Goal: Task Accomplishment & Management: Complete application form

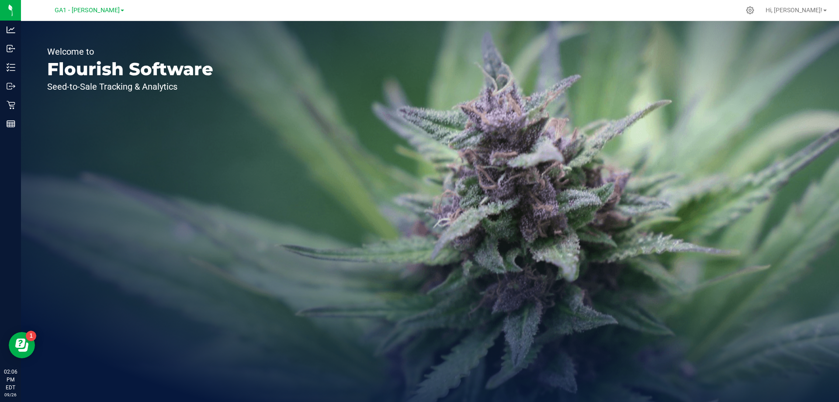
click at [297, 83] on div "Welcome to Flourish Software Seed-to-Sale Tracking & Analytics" at bounding box center [430, 211] width 818 height 381
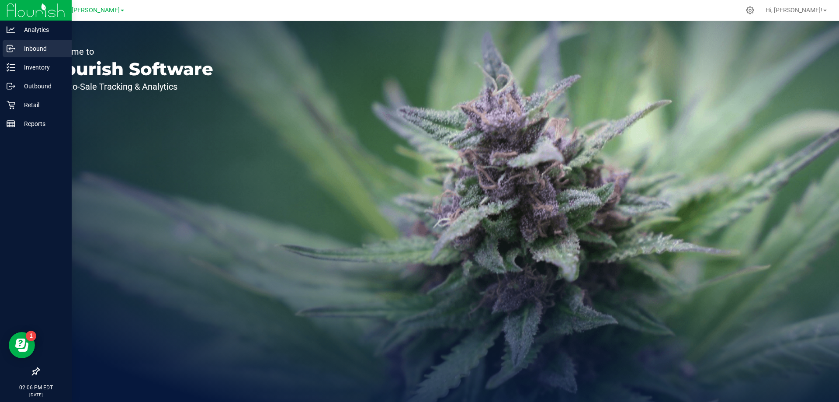
click at [15, 50] on p "Inbound" at bounding box center [41, 48] width 52 height 10
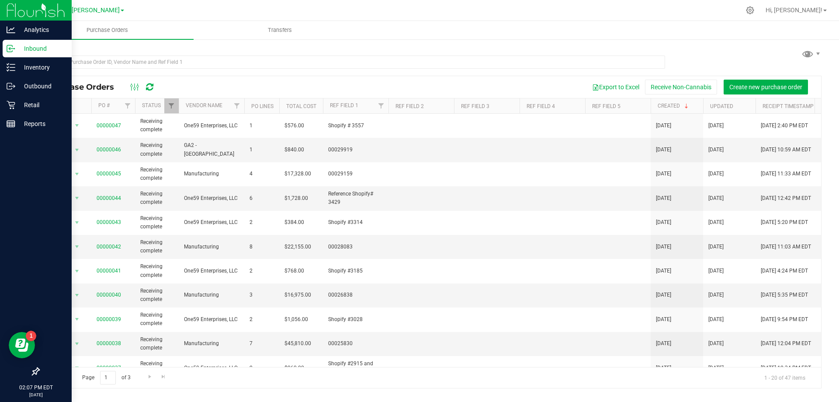
click at [13, 3] on img at bounding box center [36, 10] width 59 height 21
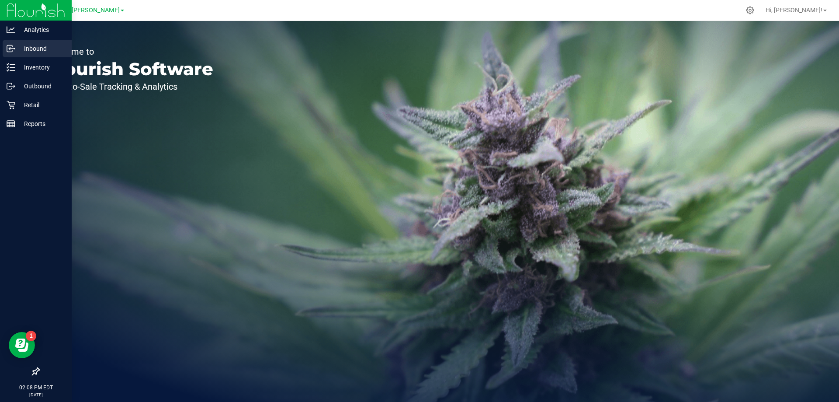
click at [28, 50] on p "Inbound" at bounding box center [41, 48] width 52 height 10
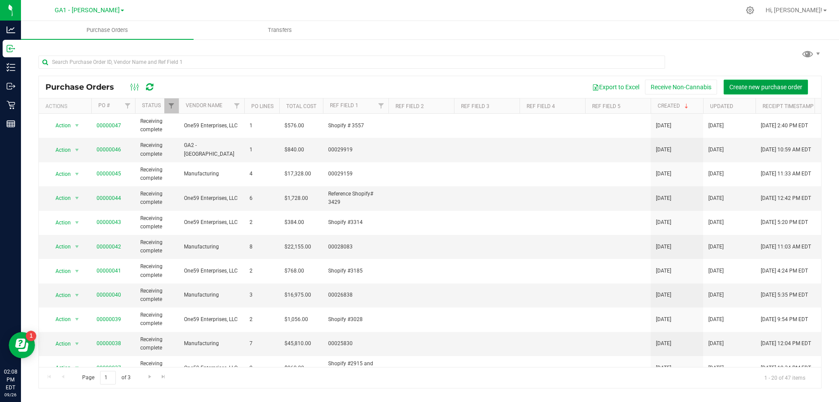
click at [418, 87] on span "Create new purchase order" at bounding box center [765, 86] width 73 height 7
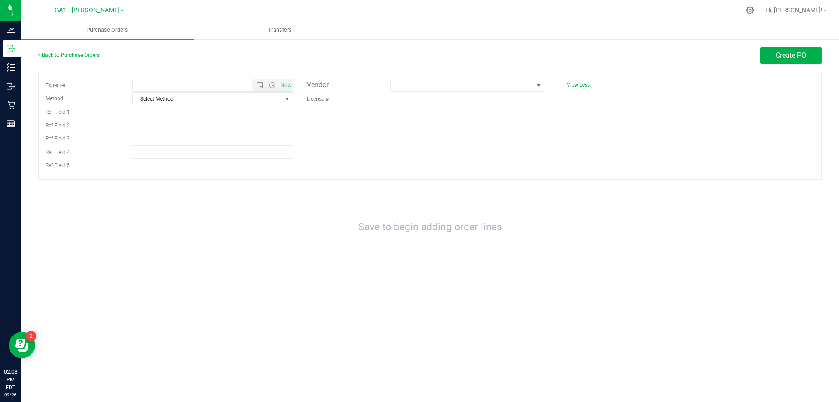
type input "[DATE] 2:08 PM"
click at [418, 54] on span "Create PO" at bounding box center [791, 55] width 31 height 8
click at [418, 56] on div "Create PO" at bounding box center [527, 55] width 587 height 17
click at [279, 97] on span "Select Method" at bounding box center [207, 99] width 149 height 12
click at [359, 50] on div "Create PO" at bounding box center [527, 55] width 587 height 17
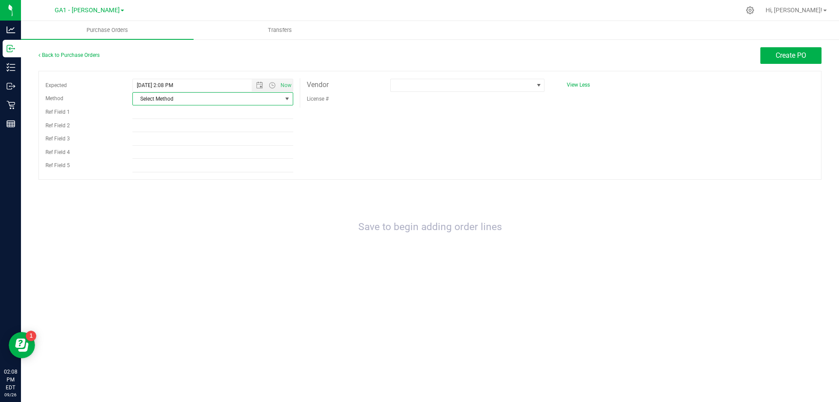
click at [282, 97] on span "select" at bounding box center [287, 99] width 11 height 12
click at [231, 162] on li "Local Delivery" at bounding box center [213, 165] width 160 height 13
click at [418, 141] on div "Expected [DATE] 2:08 PM Now Method Local Delivery Select Method USPS UPS FedEx …" at bounding box center [429, 125] width 783 height 109
click at [418, 87] on span at bounding box center [462, 85] width 142 height 12
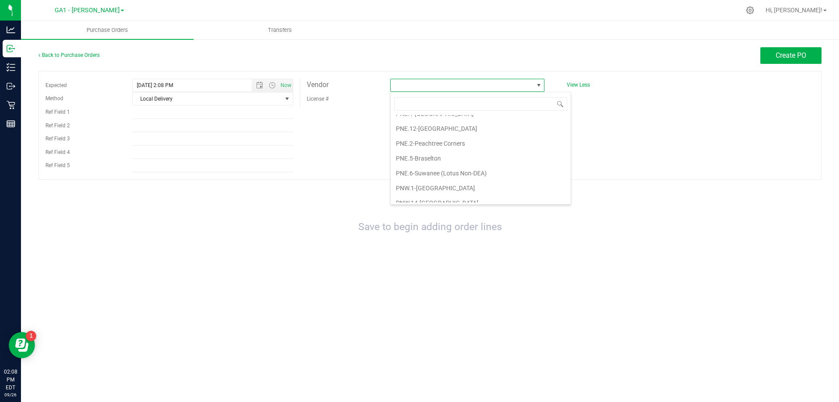
scroll to position [219, 0]
click at [418, 173] on li "One59 Enterprises, LLC" at bounding box center [481, 186] width 180 height 15
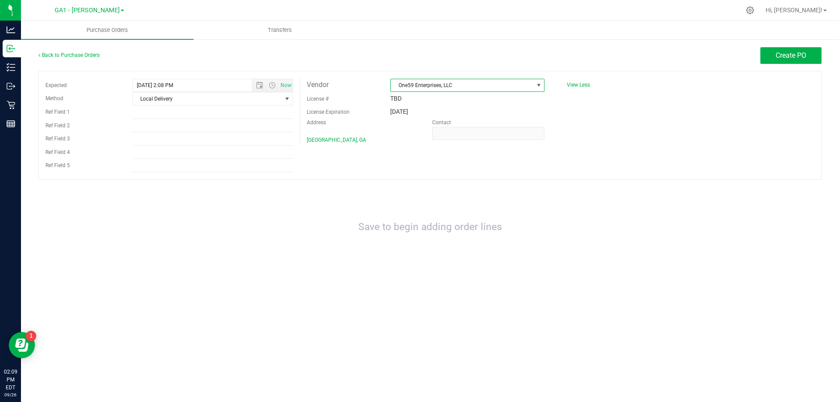
drag, startPoint x: 671, startPoint y: 158, endPoint x: 610, endPoint y: 168, distance: 61.6
click at [418, 159] on div "Expected [DATE] 2:08 PM Now Method Local Delivery Select Method USPS UPS FedEx …" at bounding box center [429, 125] width 783 height 109
click at [418, 133] on div "Expected [DATE] 2:08 PM Now Method Local Delivery Select Method USPS UPS FedEx …" at bounding box center [429, 125] width 783 height 109
click at [53, 54] on link "Back to Purchase Orders" at bounding box center [68, 55] width 61 height 6
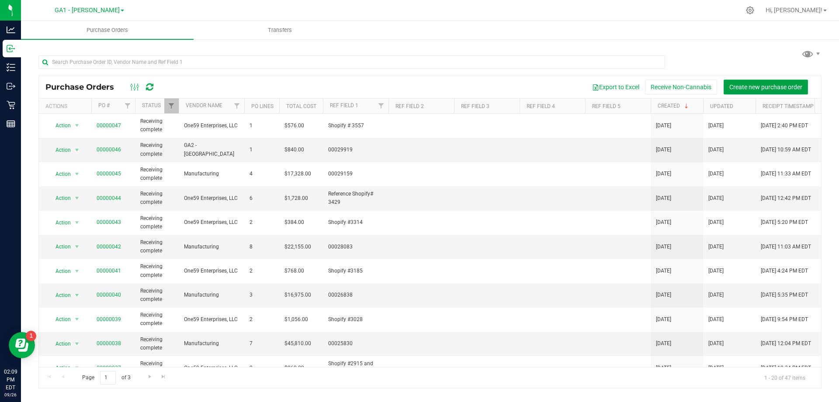
click at [418, 82] on button "Create new purchase order" at bounding box center [766, 87] width 84 height 15
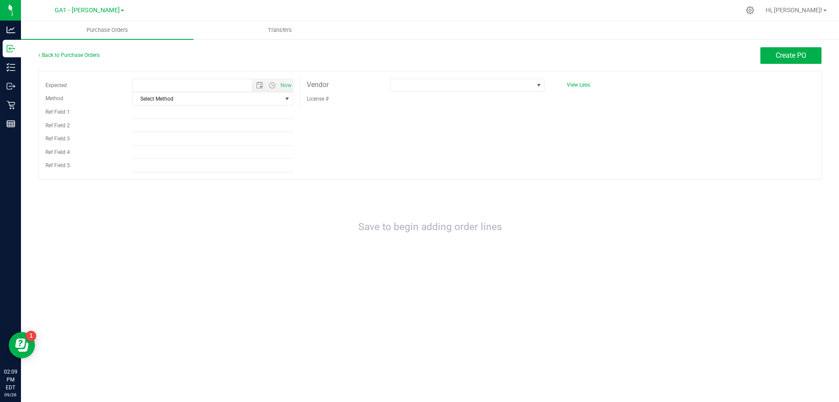
type input "[DATE] 2:09 PM"
click at [256, 96] on span "Select Method" at bounding box center [207, 99] width 149 height 12
click at [238, 165] on li "Local Delivery" at bounding box center [213, 165] width 160 height 13
click at [418, 111] on div "Expected [DATE] 2:09 PM Now Method Local Delivery Select Method USPS UPS FedEx …" at bounding box center [429, 125] width 783 height 109
click at [418, 83] on span at bounding box center [462, 85] width 142 height 12
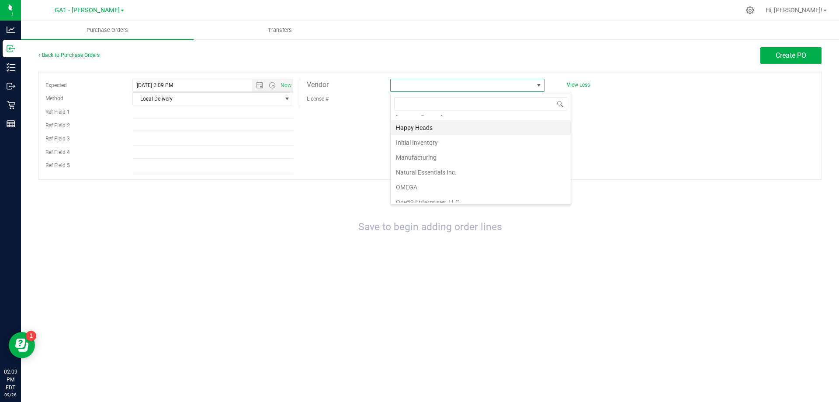
scroll to position [219, 0]
click at [418, 173] on li "One59 Enterprises, LLC" at bounding box center [481, 186] width 180 height 15
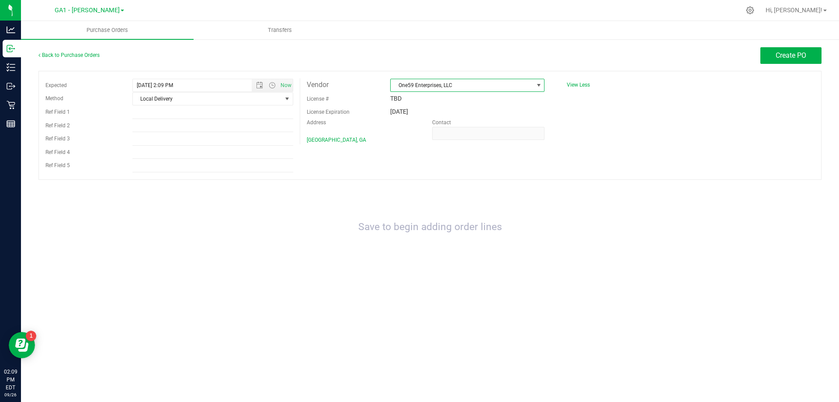
click at [418, 149] on div "Expected [DATE] 2:09 PM Now Method Local Delivery Select Method USPS UPS FedEx …" at bounding box center [429, 125] width 783 height 109
click at [198, 113] on input "Ref Field 1" at bounding box center [212, 112] width 161 height 13
type input "Shopify # 3557"
click at [418, 61] on button "Create PO" at bounding box center [790, 55] width 61 height 17
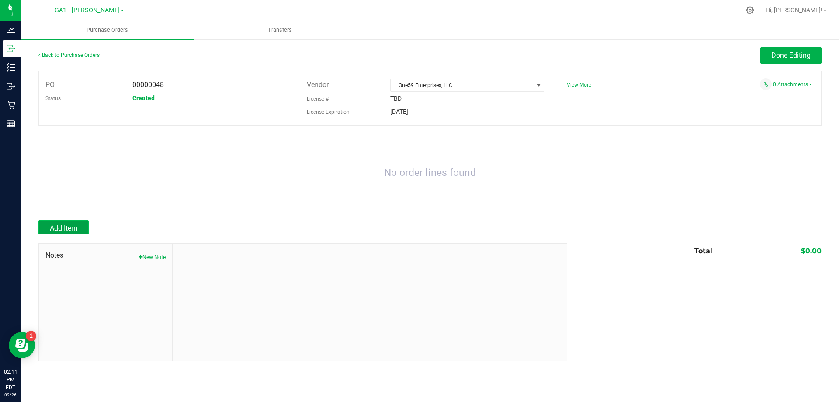
click at [78, 173] on button "Add Item" at bounding box center [63, 227] width 50 height 14
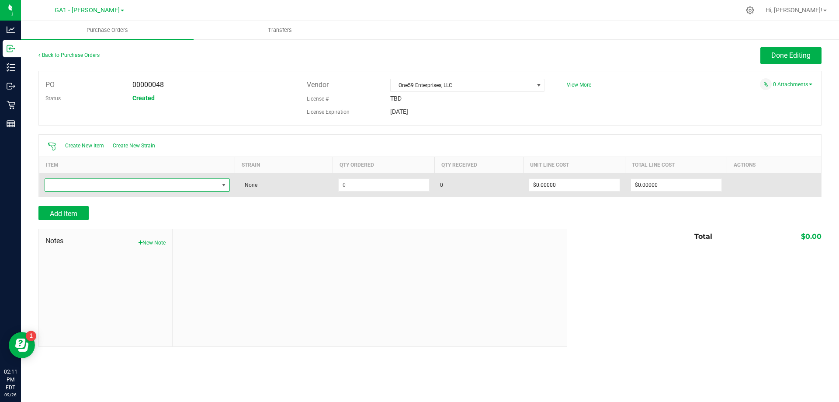
click at [182, 173] on span "NO DATA FOUND" at bounding box center [131, 185] width 173 height 12
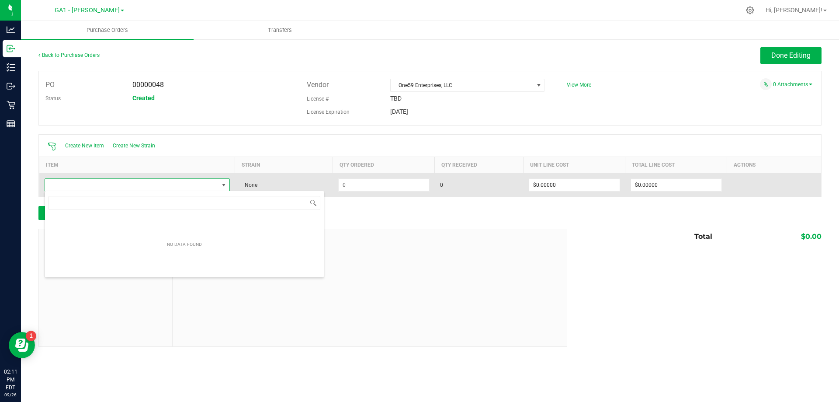
scroll to position [13, 185]
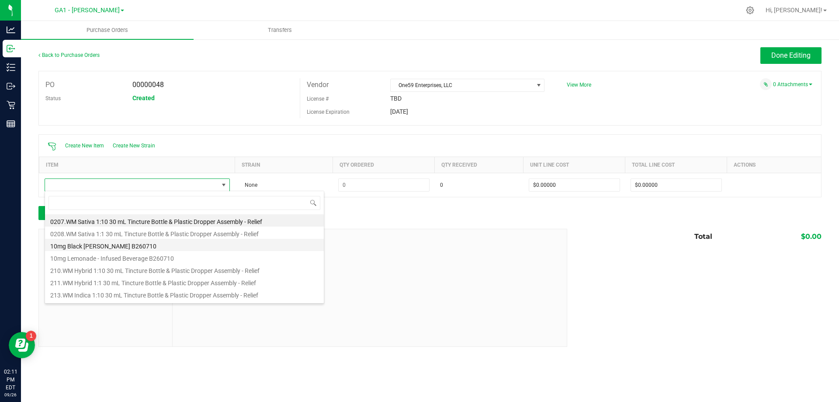
click at [129, 173] on li "10mg Black [PERSON_NAME] B260710" at bounding box center [184, 245] width 279 height 12
type input "$4.00000"
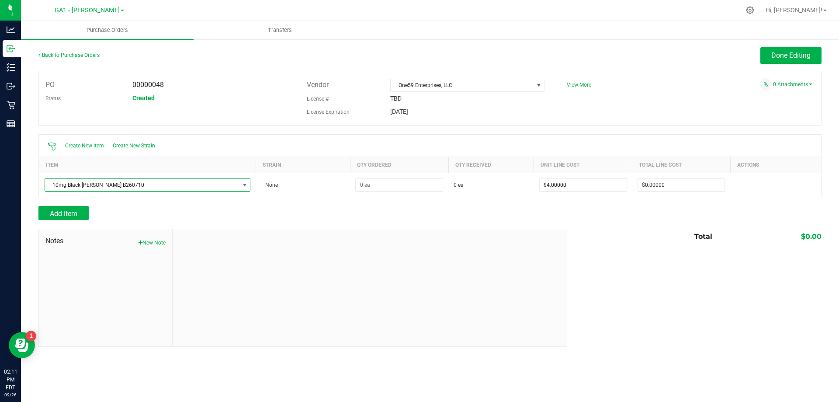
click at [318, 173] on div at bounding box center [429, 201] width 783 height 9
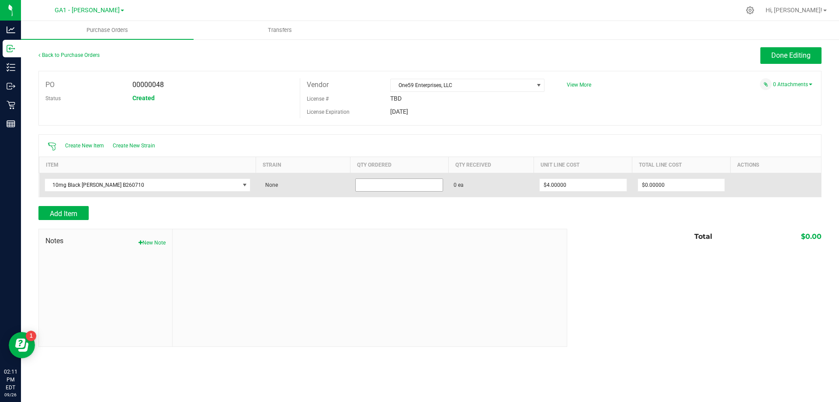
click at [370, 173] on input at bounding box center [399, 185] width 87 height 12
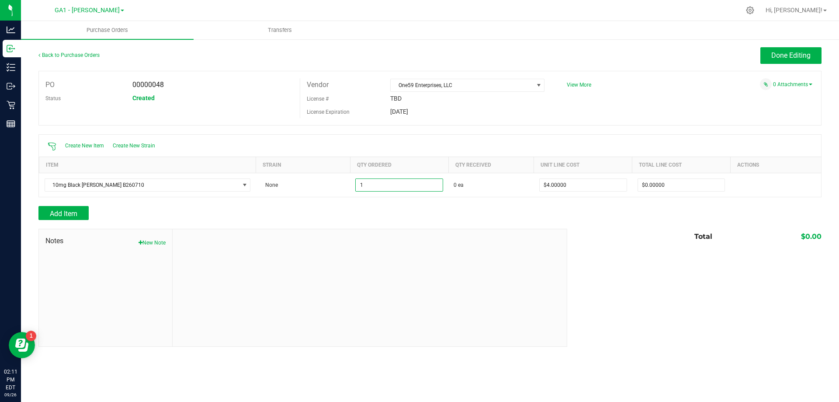
type input "1 ea"
click at [418, 173] on div at bounding box center [429, 201] width 783 height 9
type input "$4.00000"
click at [373, 173] on div "Add Item" at bounding box center [299, 213] width 522 height 14
click at [418, 173] on div "Notes New Note Total $0.00" at bounding box center [429, 288] width 783 height 118
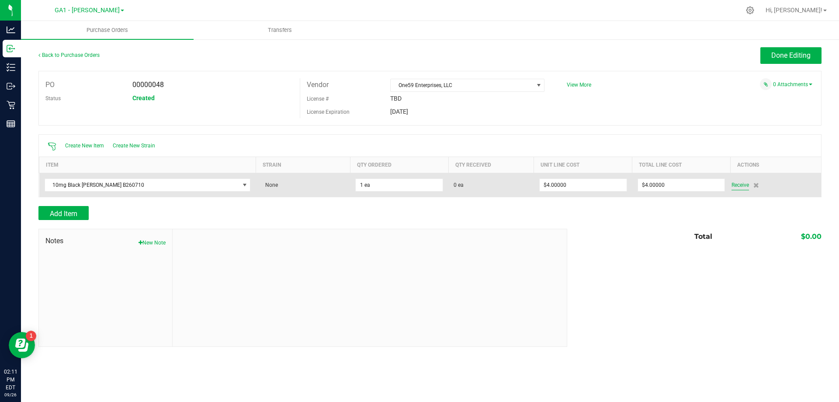
click at [418, 173] on span "Receive" at bounding box center [740, 185] width 17 height 10
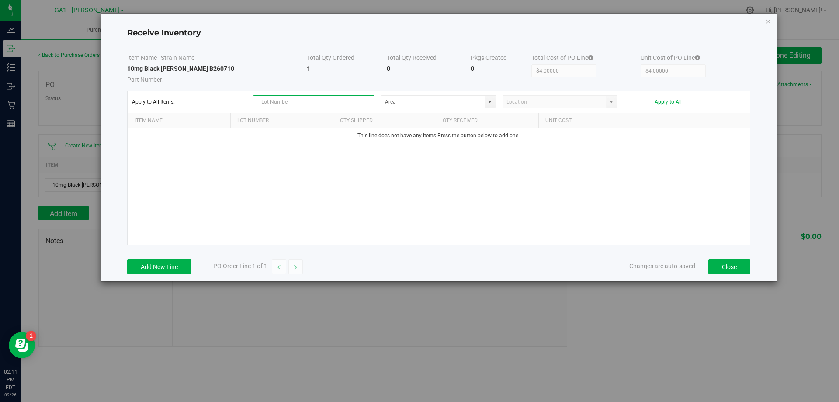
click at [289, 100] on input "text" at bounding box center [313, 101] width 121 height 13
click at [418, 98] on input at bounding box center [433, 102] width 103 height 12
click at [418, 102] on span at bounding box center [489, 101] width 7 height 7
click at [418, 173] on div "This line does not have any items. Press the button below to add one." at bounding box center [439, 186] width 622 height 116
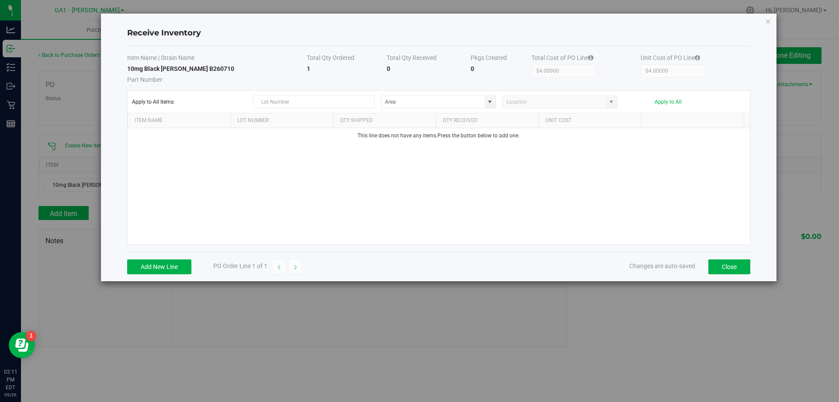
click at [415, 173] on div "This line does not have any items. Press the button below to add one." at bounding box center [439, 186] width 622 height 116
click at [300, 100] on input "text" at bounding box center [313, 101] width 121 height 13
click at [418, 173] on button "Close" at bounding box center [729, 266] width 42 height 15
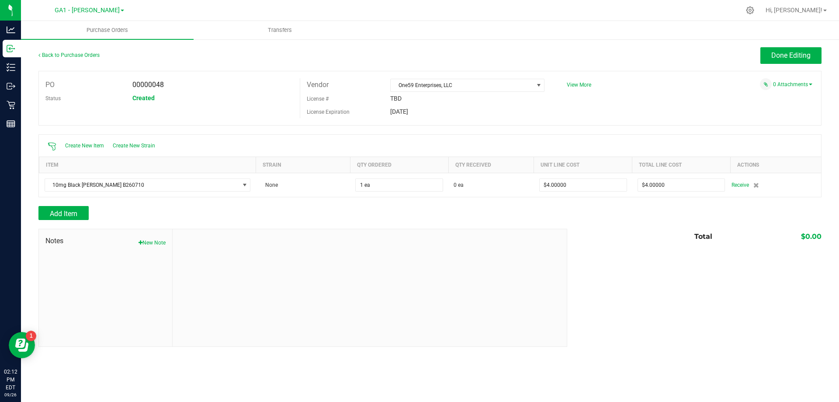
click at [418, 173] on div "Notes New Note Total $0.00" at bounding box center [429, 288] width 783 height 118
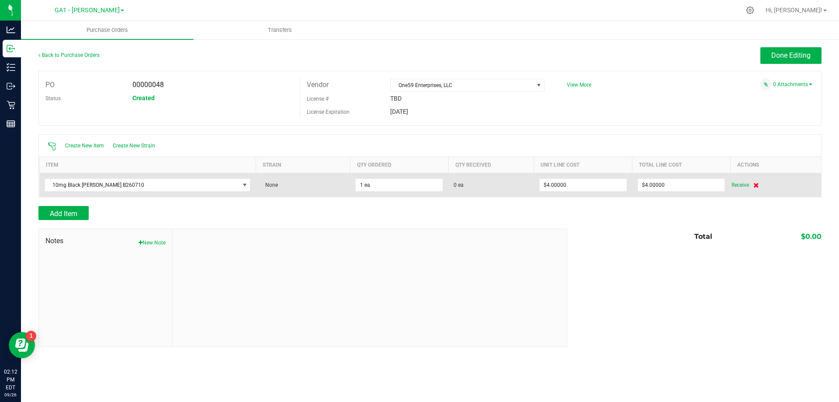
click at [418, 173] on icon at bounding box center [756, 184] width 6 height 5
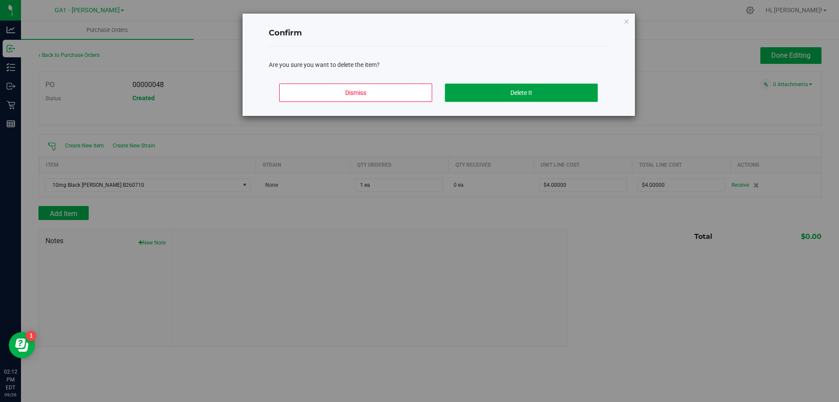
click at [418, 99] on button "Delete It" at bounding box center [521, 92] width 153 height 18
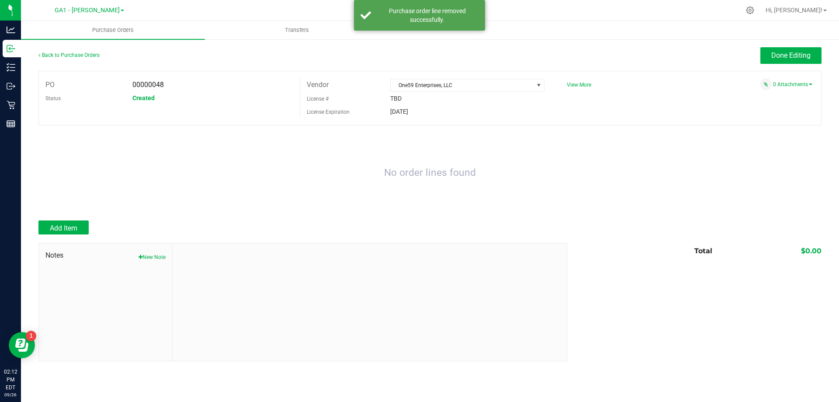
click at [418, 173] on div "Notes New Note Total $0.00" at bounding box center [429, 302] width 783 height 118
click at [150, 109] on div "PO 00000048 Status Created Vendor One59 Enterprises, LLC License # TBD License …" at bounding box center [429, 98] width 783 height 55
click at [55, 61] on div "Back to Purchase Orders" at bounding box center [136, 55] width 196 height 16
click at [54, 57] on link "Back to Purchase Orders" at bounding box center [68, 55] width 61 height 6
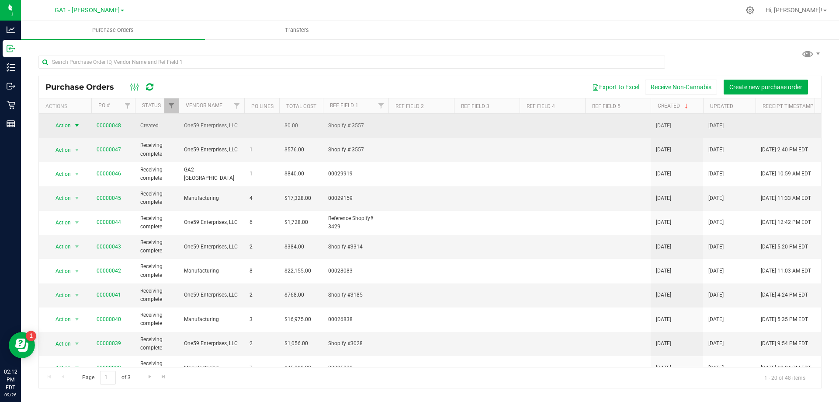
click at [75, 122] on span "select" at bounding box center [76, 125] width 7 height 7
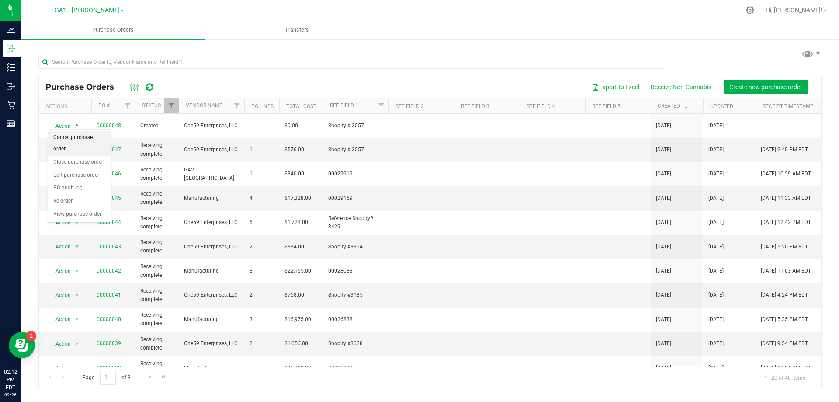
click at [82, 142] on li "Cancel purchase order" at bounding box center [79, 143] width 63 height 24
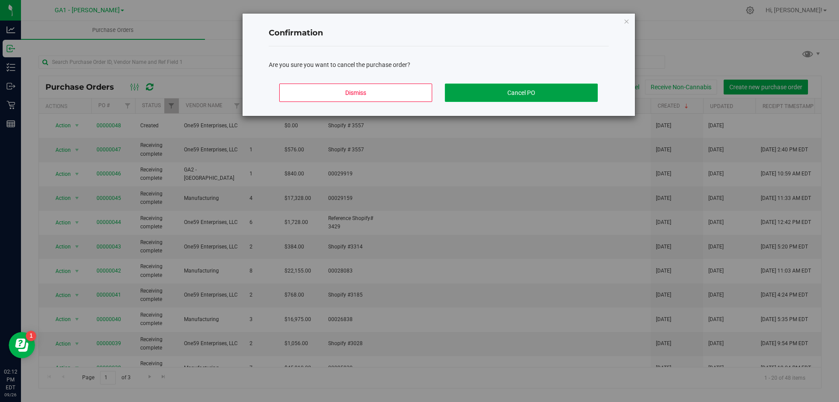
click at [418, 97] on button "Cancel PO" at bounding box center [521, 92] width 153 height 18
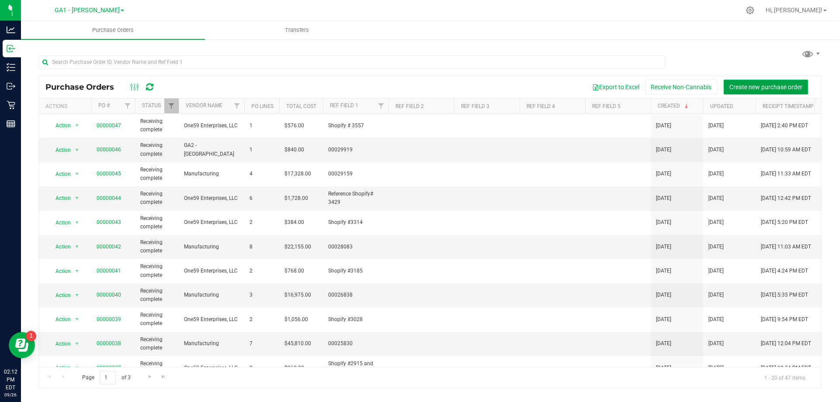
click at [418, 84] on span "Create new purchase order" at bounding box center [765, 86] width 73 height 7
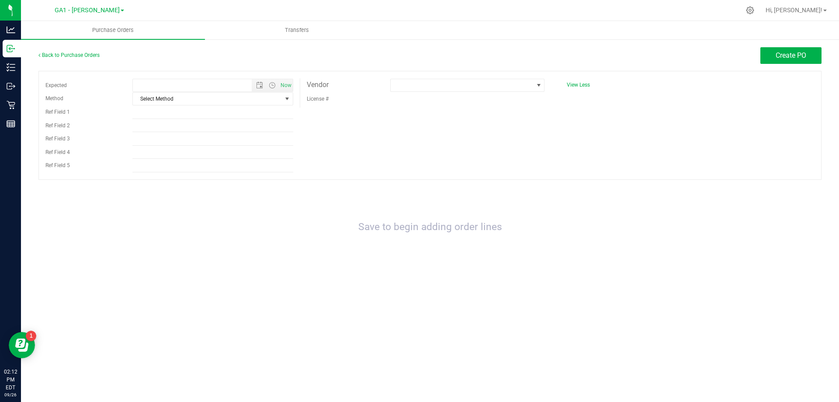
type input "[DATE] 2:12 PM"
click at [226, 102] on span "Select Method" at bounding box center [207, 99] width 149 height 12
click at [187, 169] on li "Local Delivery" at bounding box center [213, 165] width 160 height 13
click at [418, 162] on div "Expected [DATE] 2:12 PM Now Method Local Delivery Select Method USPS UPS FedEx …" at bounding box center [429, 125] width 783 height 109
click at [418, 80] on span at bounding box center [462, 85] width 142 height 12
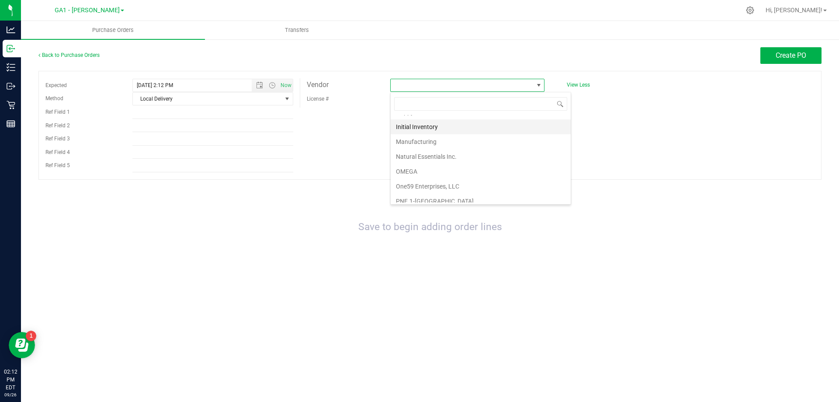
scroll to position [262, 0]
click at [418, 145] on li "One59 Enterprises, LLC" at bounding box center [481, 142] width 180 height 15
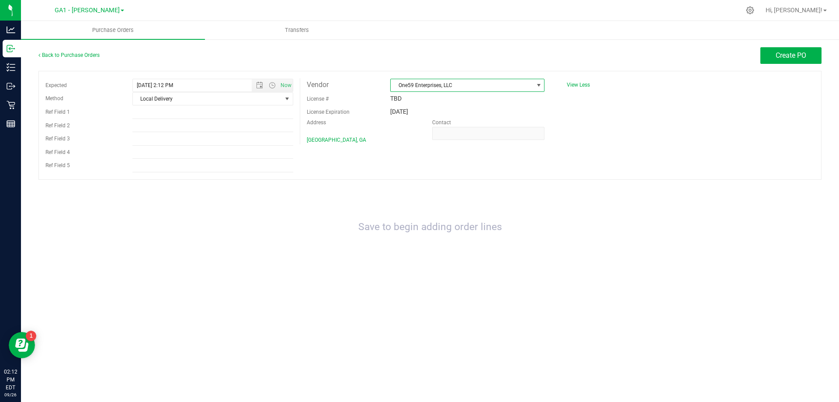
click at [418, 146] on div "Expected [DATE] 2:12 PM Now Method Local Delivery Select Method USPS UPS FedEx …" at bounding box center [429, 125] width 783 height 109
click at [138, 114] on input "Ref Field 1" at bounding box center [212, 112] width 161 height 13
type input "Shopify # 3557"
click at [386, 173] on div "Expected [DATE] 2:12 PM Now Method Local Delivery Select Method USPS UPS FedEx …" at bounding box center [429, 125] width 783 height 109
click at [418, 53] on span "Create PO" at bounding box center [791, 55] width 31 height 8
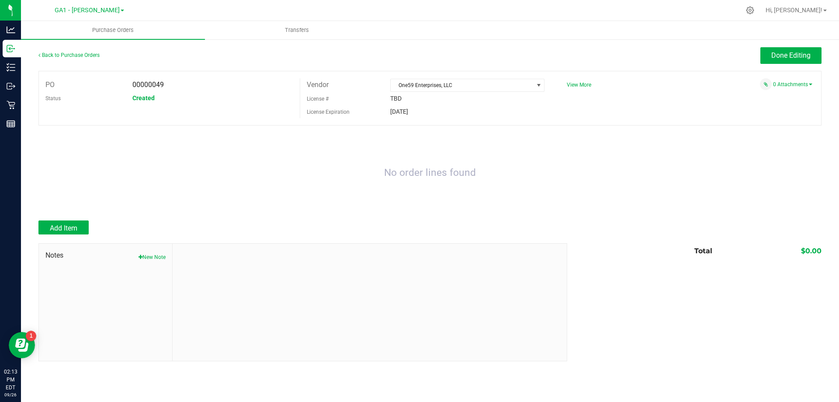
drag, startPoint x: 167, startPoint y: 155, endPoint x: 162, endPoint y: 146, distance: 10.2
click at [168, 155] on div "No order lines found" at bounding box center [429, 173] width 783 height 78
click at [69, 173] on span "Add Item" at bounding box center [64, 228] width 28 height 8
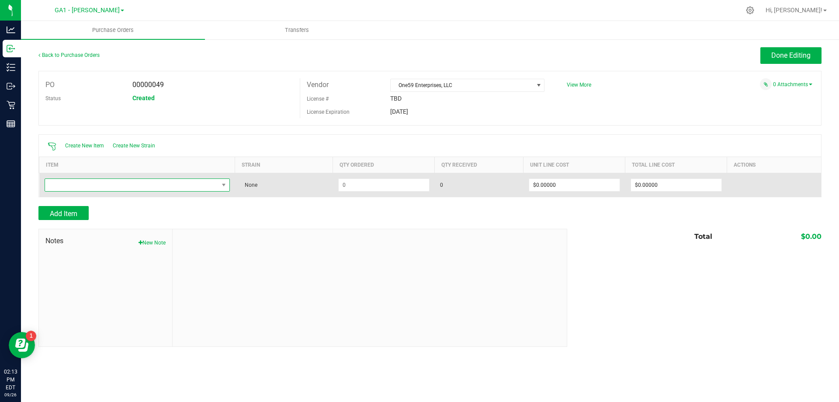
click at [164, 173] on span "NO DATA FOUND" at bounding box center [131, 185] width 173 height 12
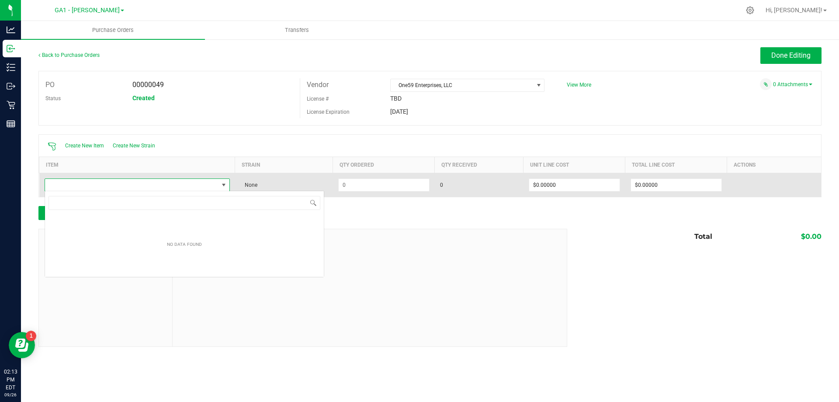
scroll to position [13, 185]
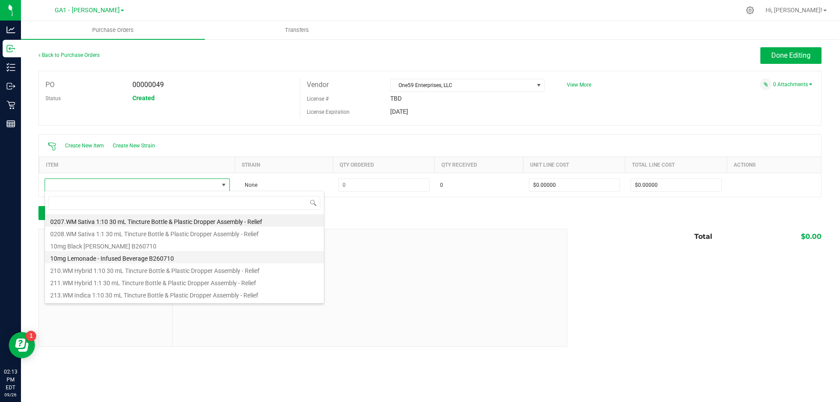
click at [129, 173] on li "10mg Lemonade - Infused Beverage B260710" at bounding box center [184, 257] width 279 height 12
type input "$4.00000"
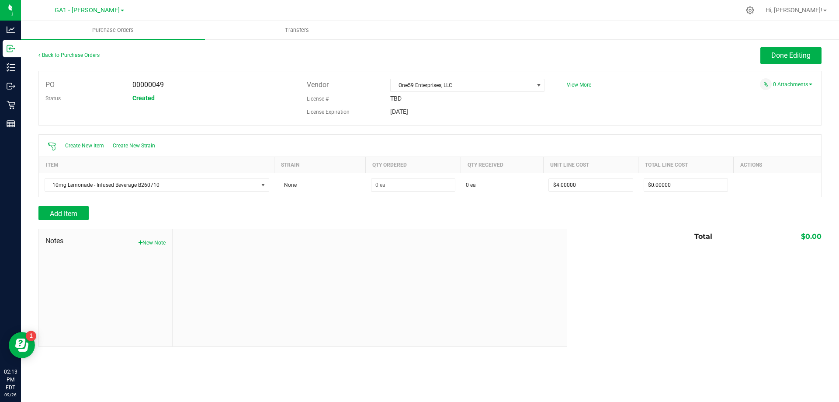
click at [205, 173] on div "Add Item" at bounding box center [299, 213] width 522 height 14
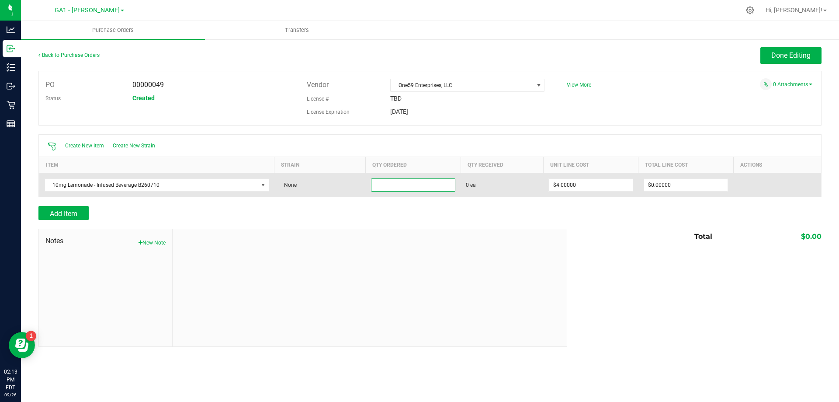
click at [382, 173] on input at bounding box center [412, 185] width 83 height 12
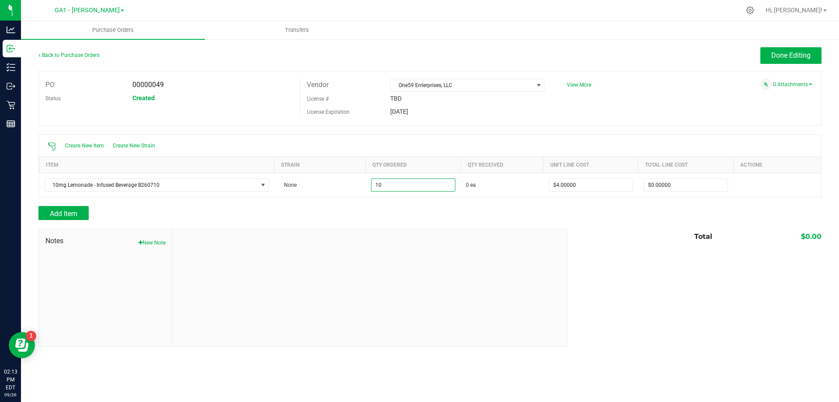
type input "10 ea"
click at [418, 173] on div "Total $0.00" at bounding box center [691, 237] width 261 height 16
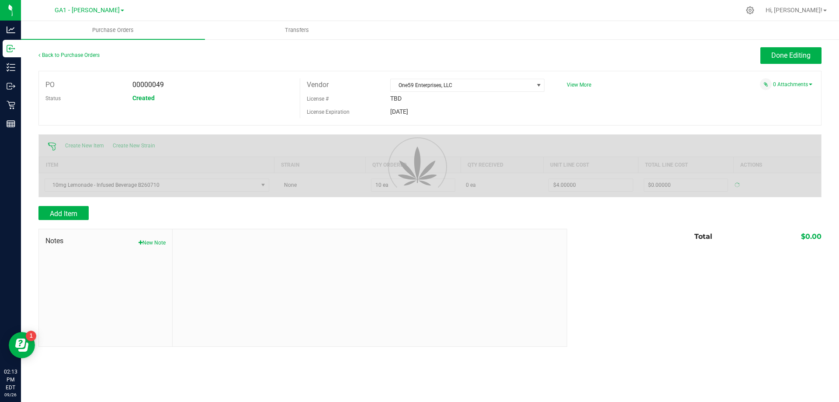
type input "$40.00000"
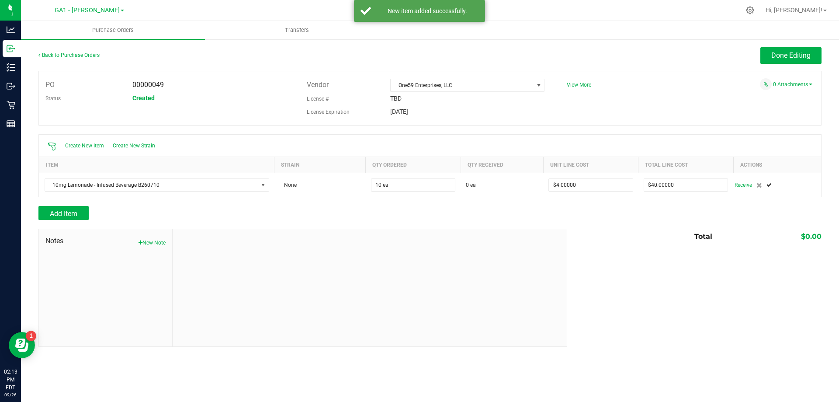
click at [212, 173] on div at bounding box center [370, 287] width 394 height 117
click at [418, 173] on div "Total $0.00" at bounding box center [691, 237] width 261 height 16
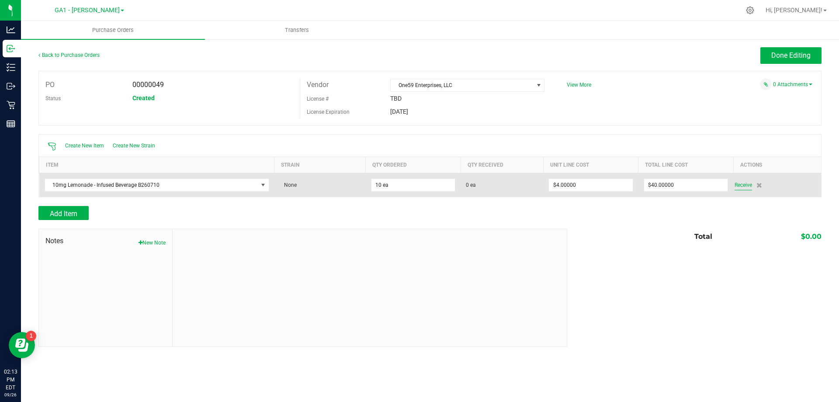
click at [418, 173] on span "Receive" at bounding box center [743, 185] width 17 height 10
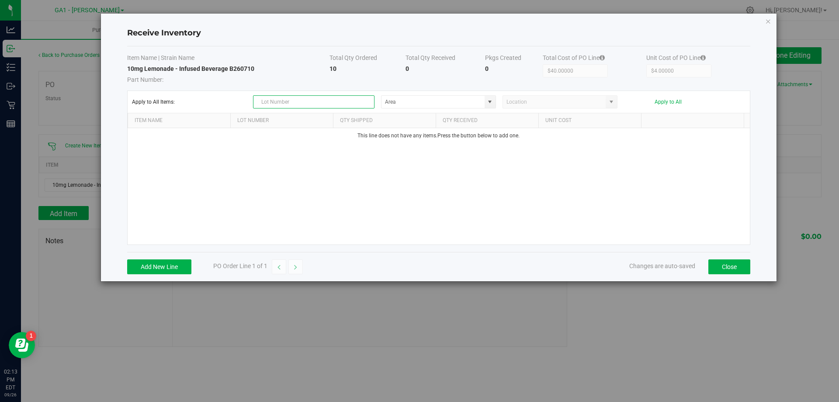
drag, startPoint x: 289, startPoint y: 103, endPoint x: 284, endPoint y: 94, distance: 9.8
click at [289, 102] on input "text" at bounding box center [313, 101] width 121 height 13
click at [418, 104] on span at bounding box center [489, 101] width 7 height 7
click at [418, 103] on span at bounding box center [490, 102] width 11 height 12
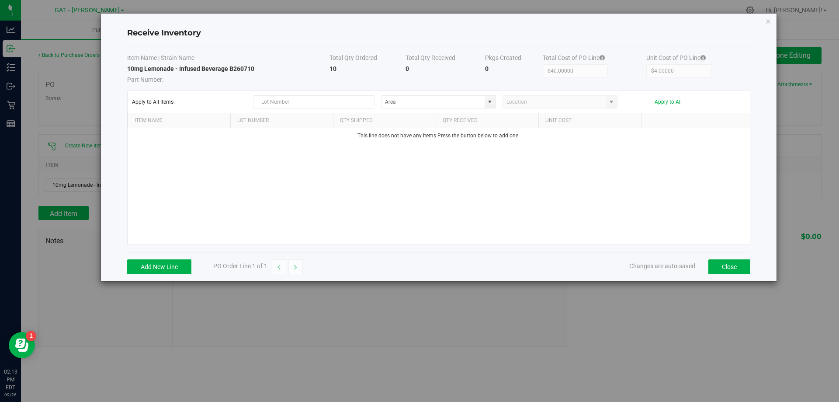
click at [418, 173] on div "This line does not have any items. Press the button below to add one." at bounding box center [439, 186] width 622 height 116
click at [418, 173] on button "Close" at bounding box center [729, 266] width 42 height 15
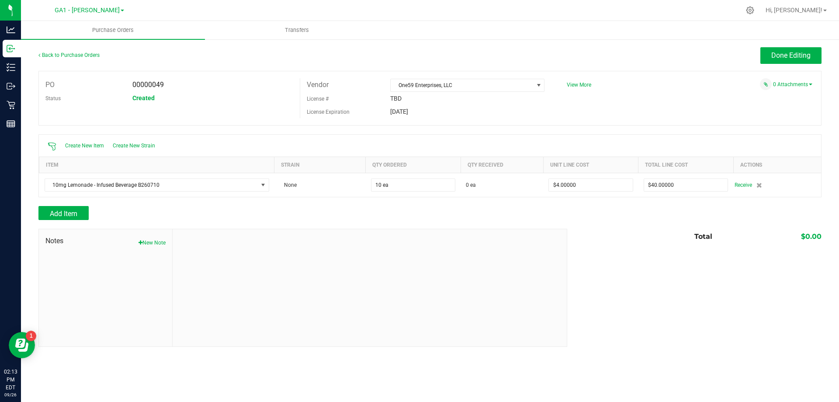
click at [418, 173] on div "Notes New Note Total $0.00" at bounding box center [429, 288] width 783 height 118
drag, startPoint x: 646, startPoint y: 304, endPoint x: 672, endPoint y: 294, distance: 27.1
click at [418, 173] on div "Notes New Note Total $0.00" at bounding box center [429, 288] width 783 height 118
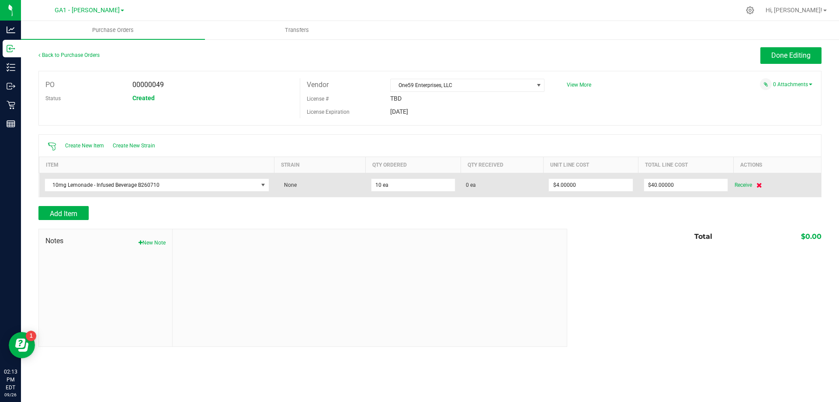
click at [418, 173] on icon at bounding box center [759, 184] width 6 height 5
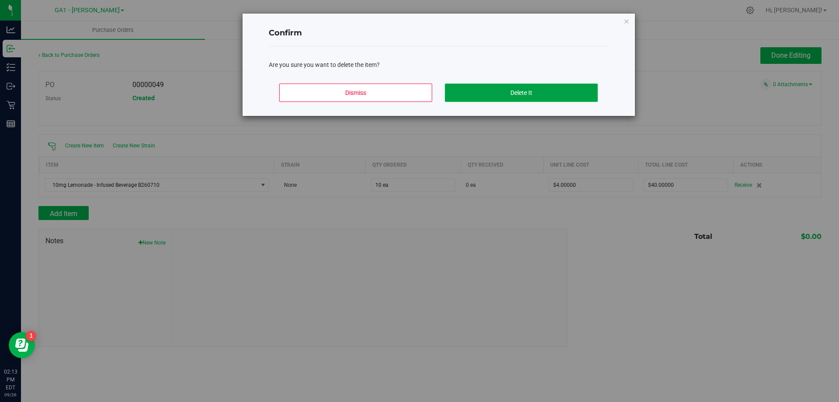
click at [418, 86] on button "Delete It" at bounding box center [521, 92] width 153 height 18
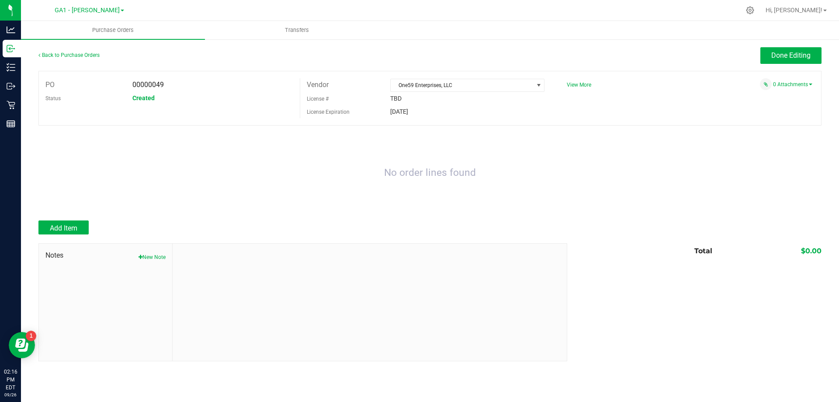
drag, startPoint x: 248, startPoint y: 274, endPoint x: 239, endPoint y: 251, distance: 24.5
click at [243, 173] on div at bounding box center [370, 301] width 394 height 117
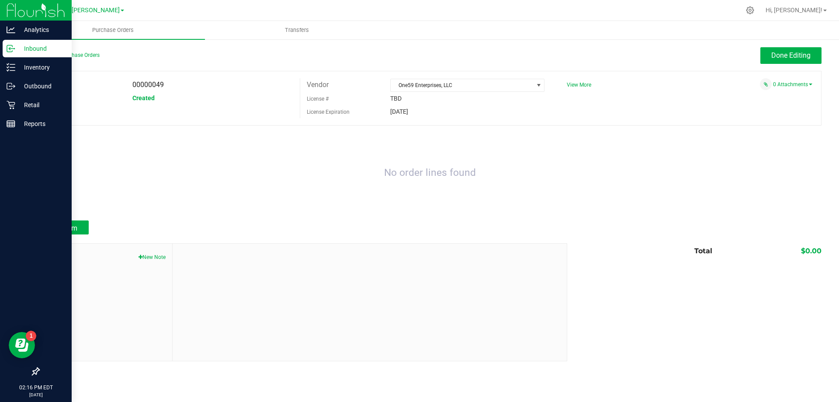
click at [16, 42] on div "Inbound" at bounding box center [37, 48] width 69 height 17
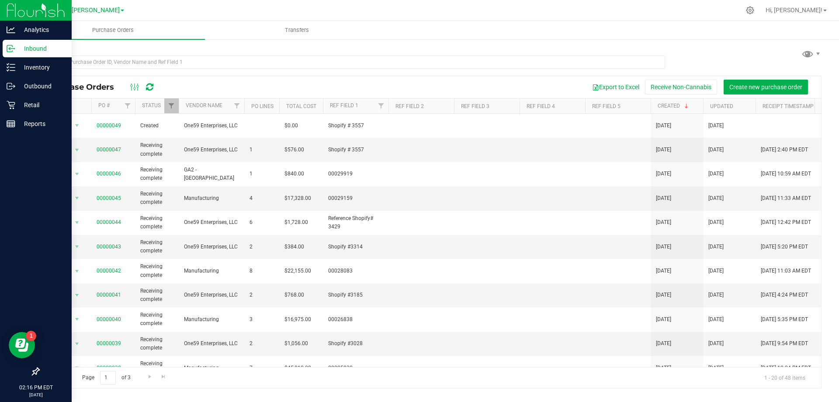
click at [12, 44] on div "Inbound" at bounding box center [37, 48] width 69 height 17
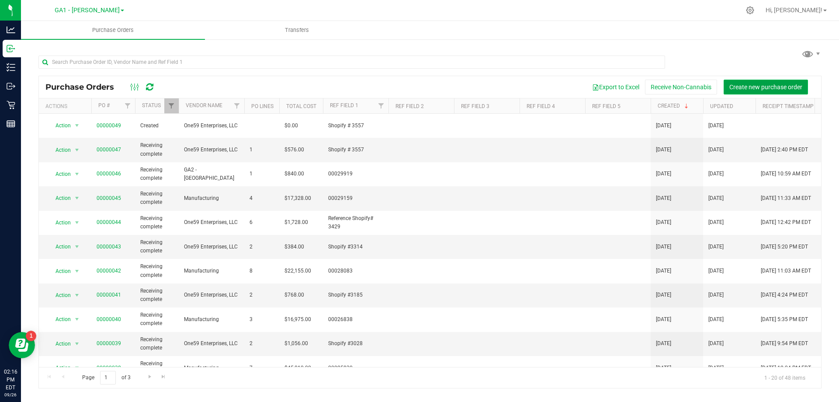
click at [418, 88] on span "Create new purchase order" at bounding box center [765, 86] width 73 height 7
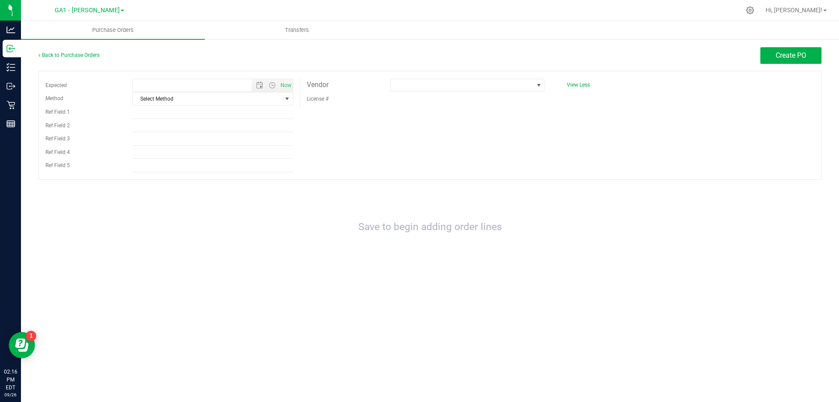
type input "[DATE] 2:16 PM"
click at [53, 53] on link "Back to Purchase Orders" at bounding box center [68, 55] width 61 height 6
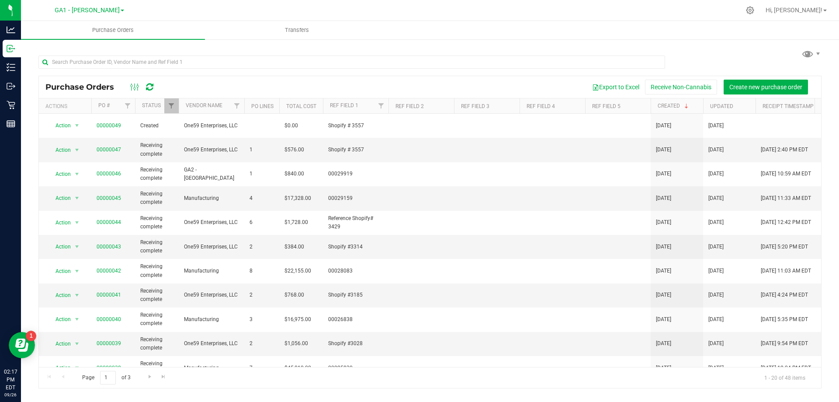
click at [401, 45] on div "Purchase Orders Export to Excel Receive Non-Cannabis Create new purchase order …" at bounding box center [430, 217] width 818 height 358
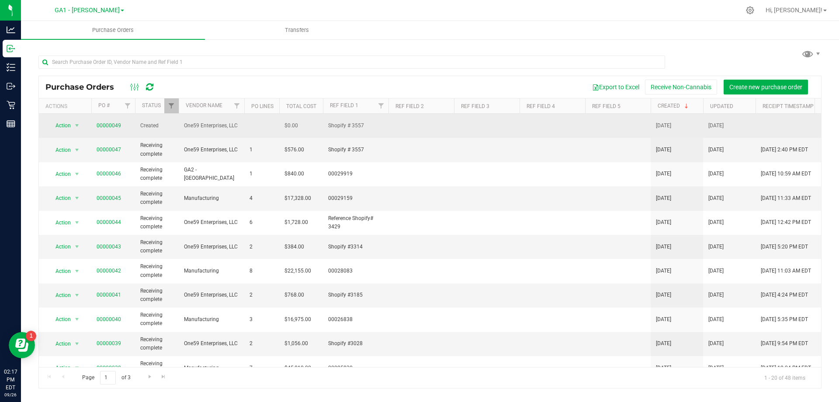
click at [86, 119] on div "Action Action Cancel purchase order Close purchase order Edit purchase order PO…" at bounding box center [65, 125] width 42 height 12
click at [77, 122] on span "select" at bounding box center [76, 125] width 7 height 7
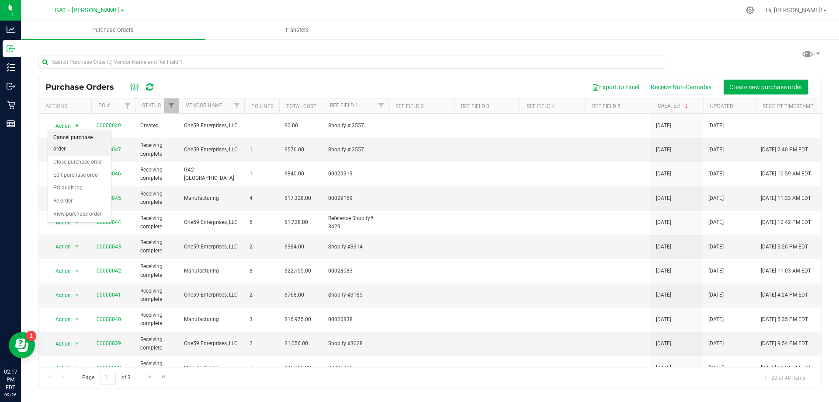
click at [82, 142] on li "Cancel purchase order" at bounding box center [79, 143] width 63 height 24
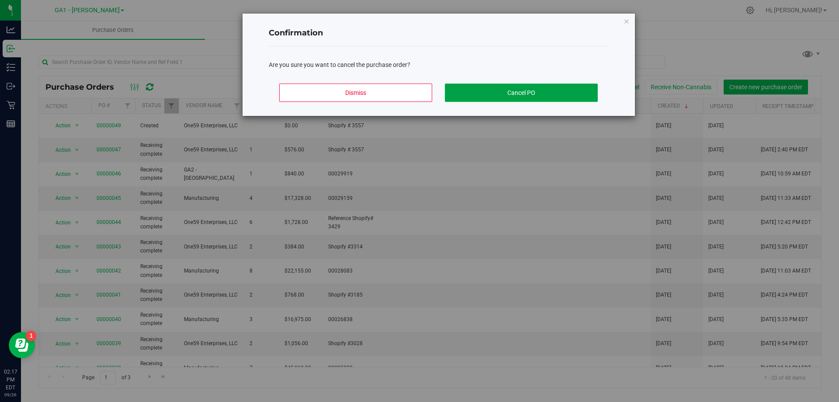
click at [418, 92] on button "Cancel PO" at bounding box center [521, 92] width 153 height 18
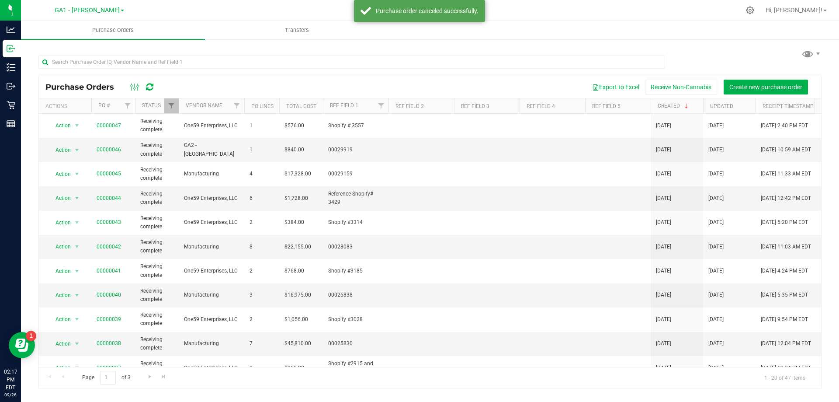
click at [418, 43] on div "Purchase Orders Export to Excel Receive Non-Cannabis Create new purchase order …" at bounding box center [430, 217] width 818 height 358
click at [418, 83] on span "Create new purchase order" at bounding box center [765, 86] width 73 height 7
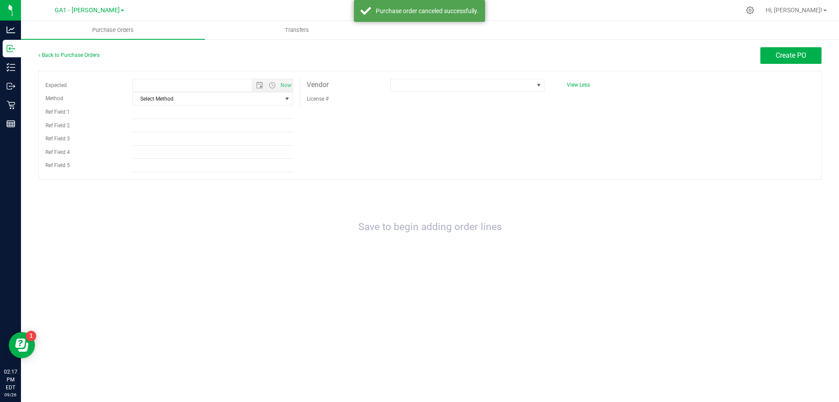
type input "[DATE] 2:17 PM"
click at [280, 98] on span "Select Method" at bounding box center [207, 99] width 149 height 12
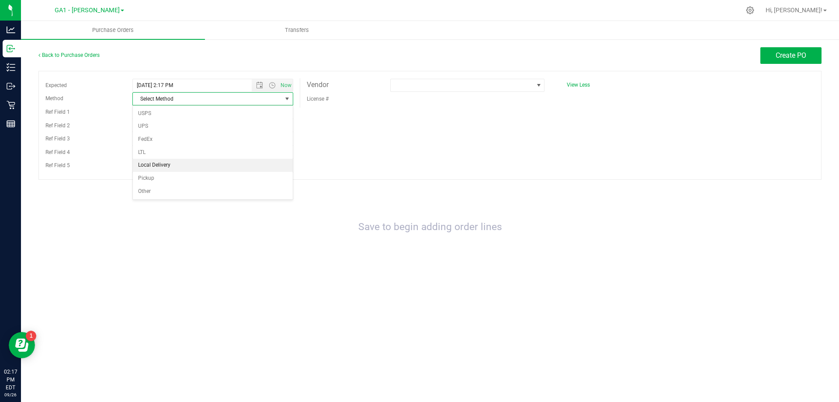
click at [224, 163] on li "Local Delivery" at bounding box center [213, 165] width 160 height 13
click at [225, 131] on input "Ref Field 2" at bounding box center [212, 125] width 161 height 13
click at [418, 138] on div "Expected [DATE] 2:17 PM Now Method Local Delivery Select Method USPS UPS FedEx …" at bounding box center [429, 125] width 783 height 109
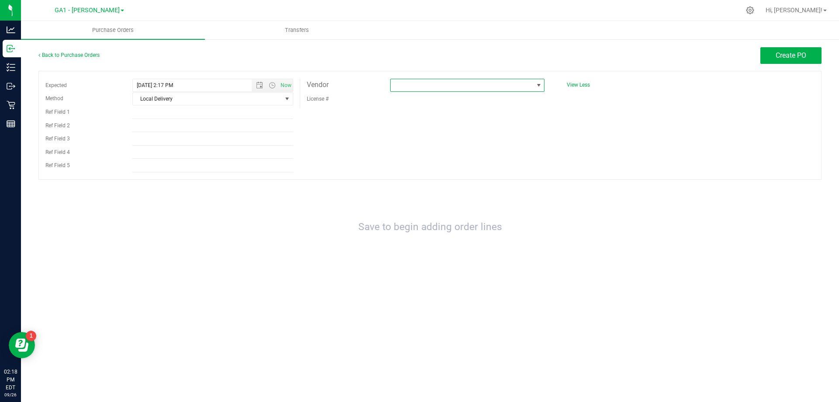
click at [418, 87] on span at bounding box center [462, 85] width 142 height 12
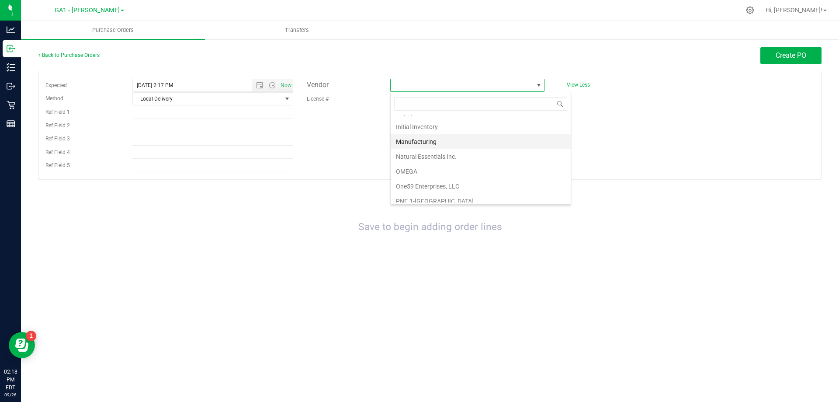
scroll to position [262, 0]
click at [418, 144] on li "One59 Enterprises, LLC" at bounding box center [481, 142] width 180 height 15
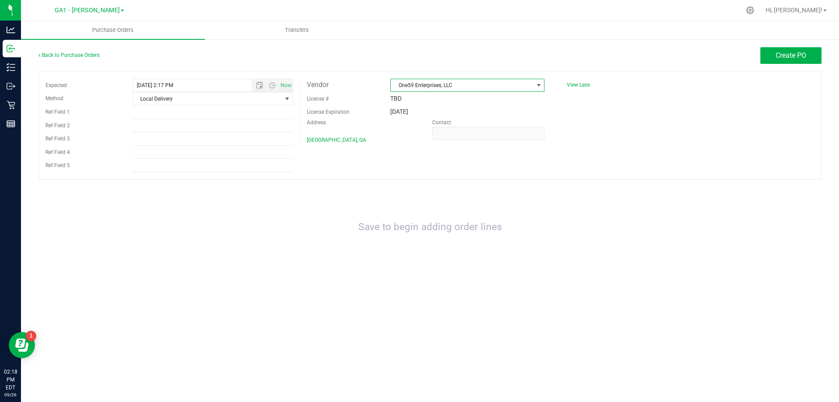
click at [403, 163] on div "Expected [DATE] 2:17 PM Now Method Local Delivery Select Method USPS UPS FedEx …" at bounding box center [429, 125] width 783 height 109
click at [149, 114] on input "Ref Field 1" at bounding box center [212, 112] width 161 height 13
type input "Shopify # 3557"
click at [222, 173] on div "Save to begin adding order lines" at bounding box center [429, 227] width 783 height 78
click at [418, 57] on span "Create PO" at bounding box center [791, 55] width 31 height 8
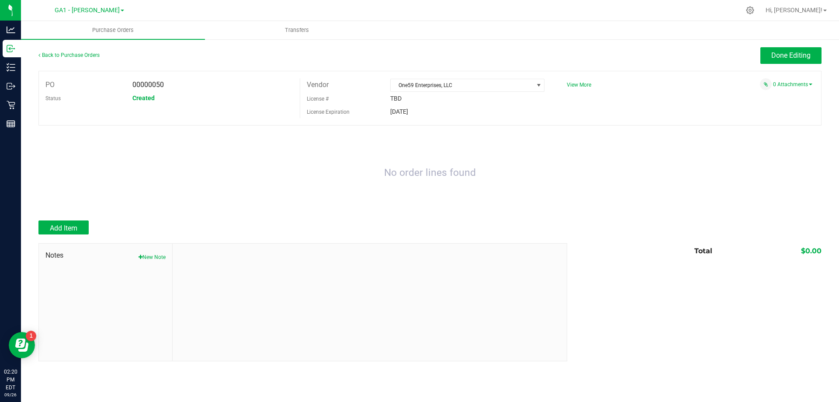
drag, startPoint x: 616, startPoint y: 202, endPoint x: 601, endPoint y: 195, distance: 16.6
click at [418, 173] on div "No order lines found" at bounding box center [429, 173] width 783 height 78
click at [67, 173] on div at bounding box center [429, 216] width 783 height 9
click at [66, 173] on button "Add Item" at bounding box center [63, 227] width 50 height 14
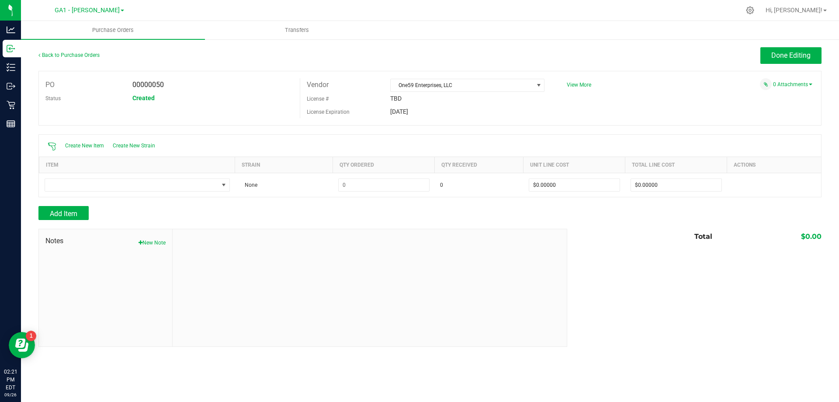
click at [418, 109] on div "PO 00000050 Status Created Vendor One59 Enterprises, LLC License # TBD License …" at bounding box center [429, 98] width 783 height 55
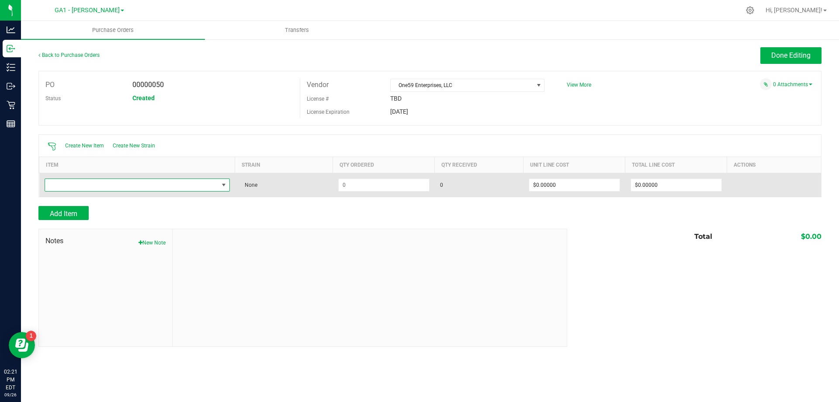
click at [215, 173] on span "NO DATA FOUND" at bounding box center [131, 185] width 173 height 12
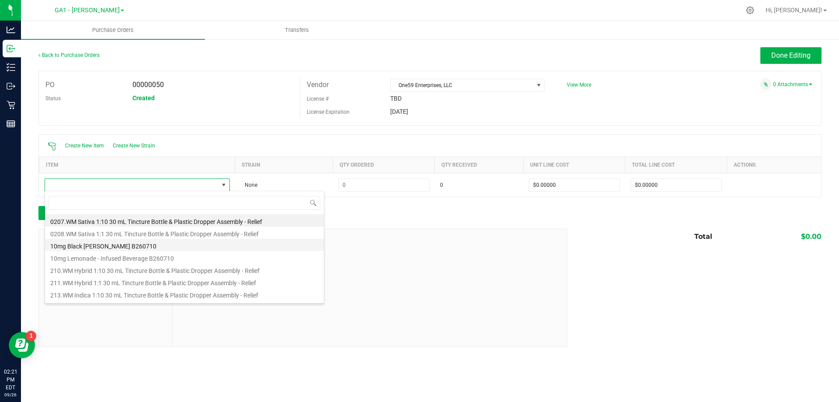
click at [124, 173] on li "10mg Black [PERSON_NAME] B260710" at bounding box center [184, 245] width 279 height 12
type input "$4.00000"
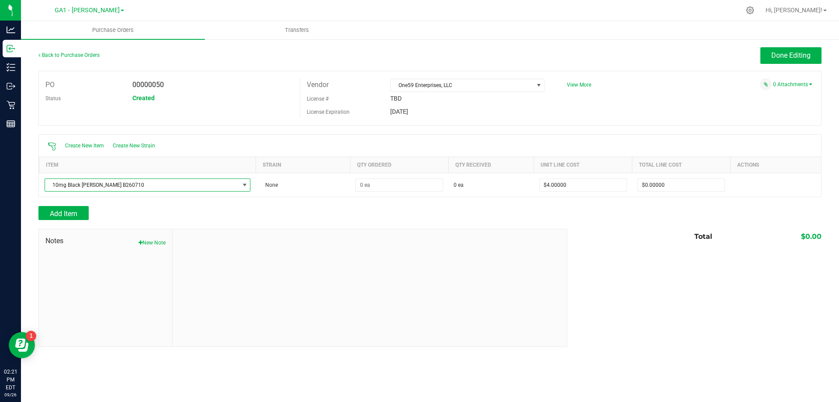
click at [274, 173] on div "Add Item" at bounding box center [299, 213] width 522 height 14
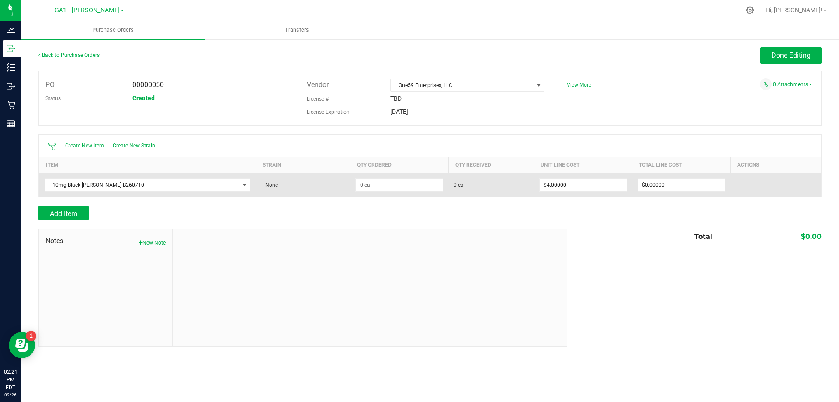
click at [368, 173] on td at bounding box center [399, 185] width 98 height 24
click at [373, 173] on input at bounding box center [399, 185] width 87 height 12
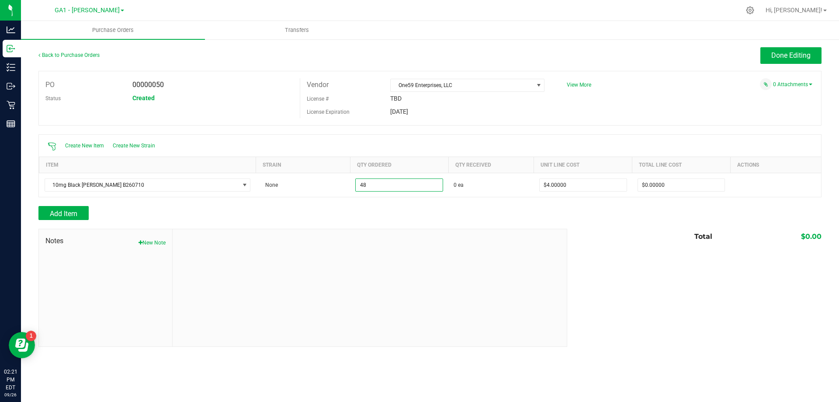
type input "48 ea"
click at [418, 173] on div "Add Item" at bounding box center [299, 213] width 522 height 14
type input "$192.00000"
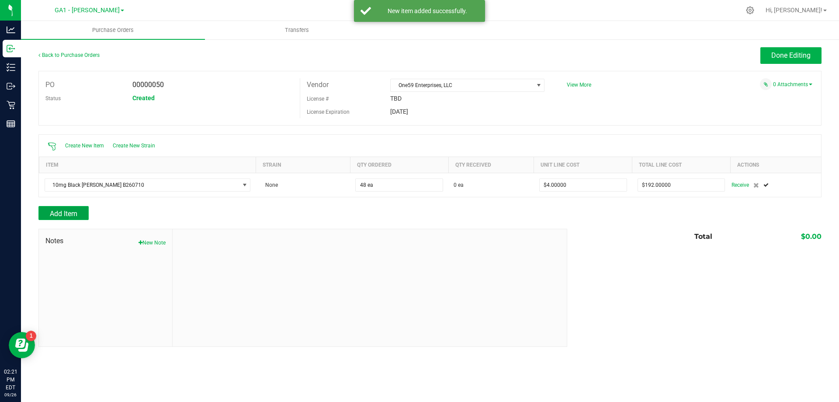
click at [59, 173] on span "Add Item" at bounding box center [64, 213] width 28 height 8
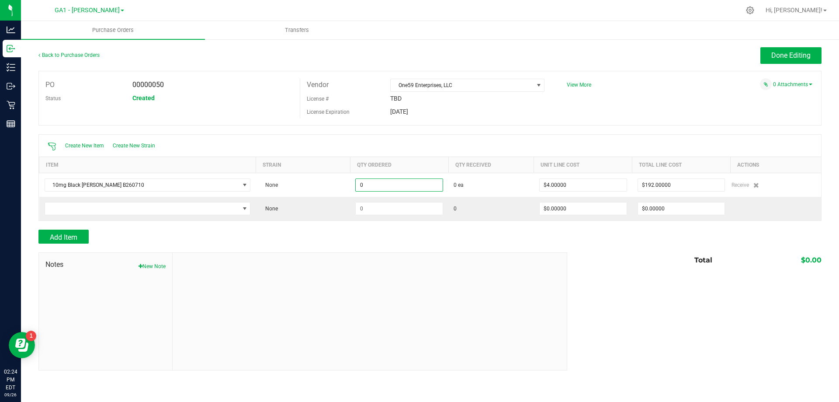
type input "0 ea"
type input "$0.00000"
click at [418, 118] on div "PO 00000050 Status Created Vendor One59 Enterprises, LLC License # TBD License …" at bounding box center [429, 98] width 783 height 55
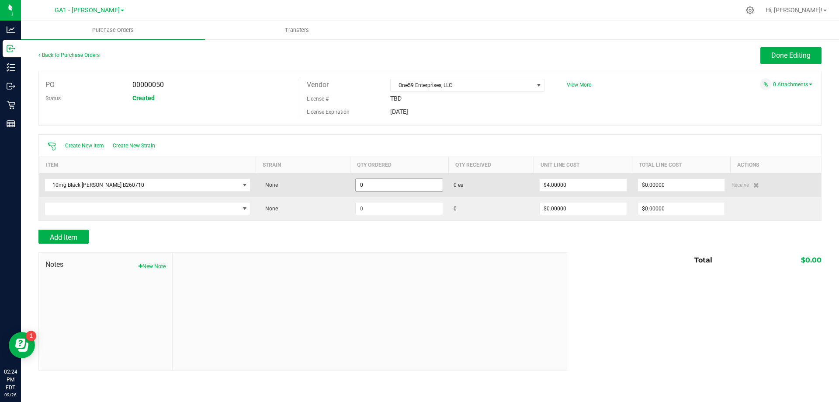
click at [387, 173] on input "0" at bounding box center [399, 185] width 87 height 12
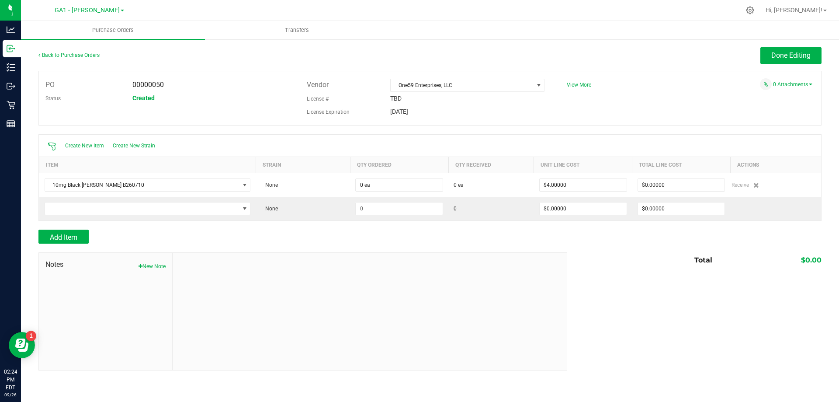
click at [418, 141] on div "Create New Item Create New Strain" at bounding box center [430, 146] width 782 height 22
type input "1 ea"
click at [418, 123] on div "PO 00000050 Status Created Vendor One59 Enterprises, LLC License # TBD License …" at bounding box center [429, 98] width 783 height 55
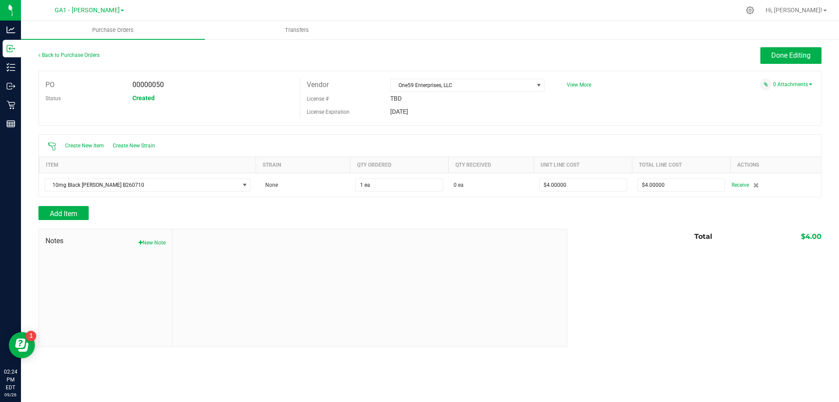
click at [239, 173] on div "Add Item" at bounding box center [299, 213] width 522 height 14
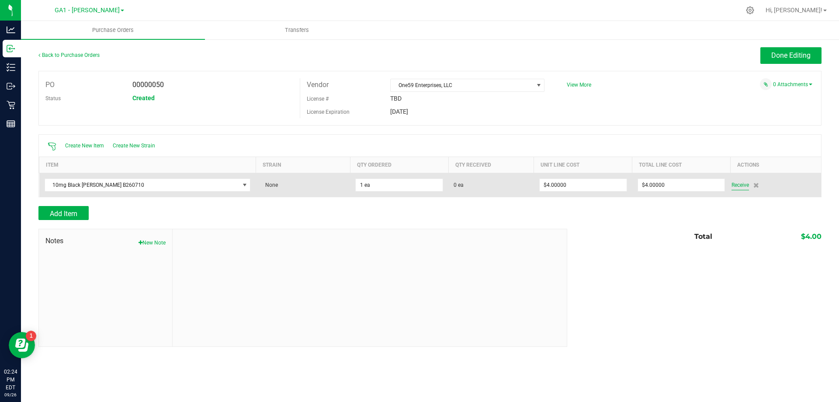
click at [418, 173] on span "Receive" at bounding box center [740, 185] width 17 height 10
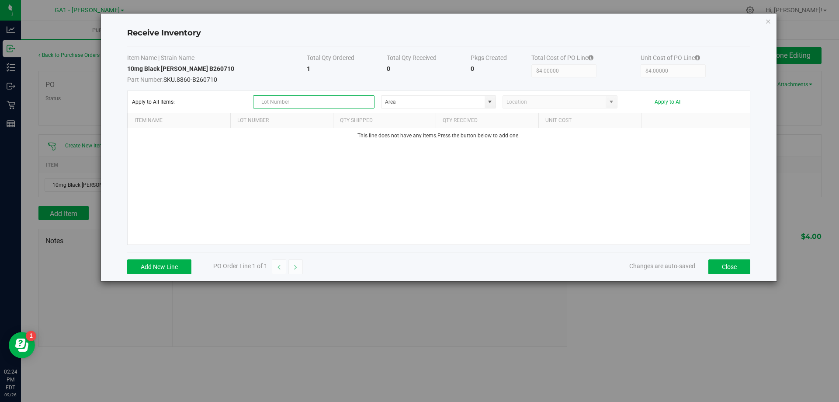
click at [270, 100] on input "text" at bounding box center [313, 101] width 121 height 13
click at [418, 99] on span at bounding box center [489, 101] width 7 height 7
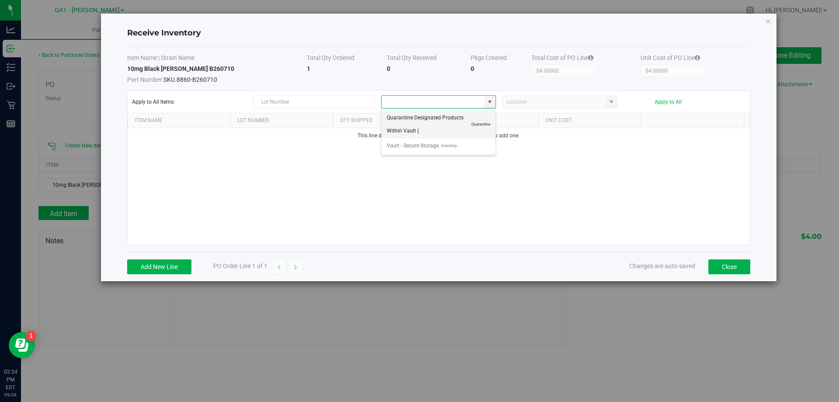
click at [418, 128] on span "Quarantine Designated Products Within Vault (" at bounding box center [428, 124] width 82 height 26
type input "Quarantine Designated Products Within Vault ("
click at [418, 103] on span at bounding box center [481, 102] width 5 height 13
click at [418, 101] on span at bounding box center [438, 101] width 115 height 13
click at [418, 100] on span at bounding box center [489, 101] width 7 height 7
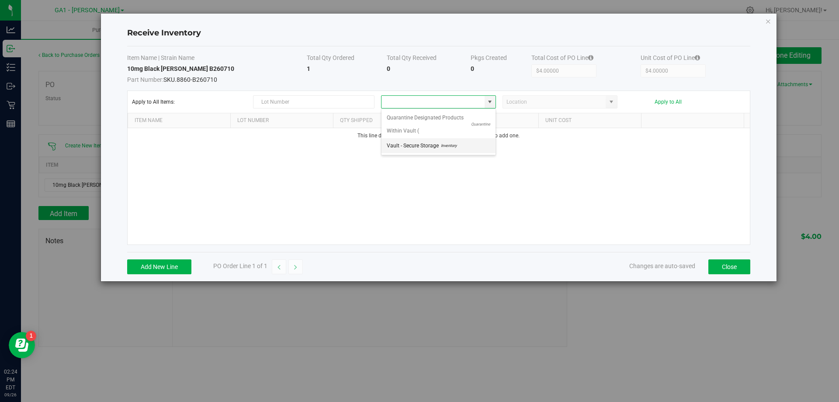
click at [418, 149] on span "Inventory" at bounding box center [448, 145] width 18 height 13
type input "Vault - Secure Storage"
drag, startPoint x: 473, startPoint y: 177, endPoint x: 468, endPoint y: 157, distance: 20.4
click at [418, 161] on div "This line does not have any items. Press the button below to add one." at bounding box center [439, 186] width 622 height 116
click at [418, 102] on input "NO DATA FOUND" at bounding box center [554, 102] width 103 height 12
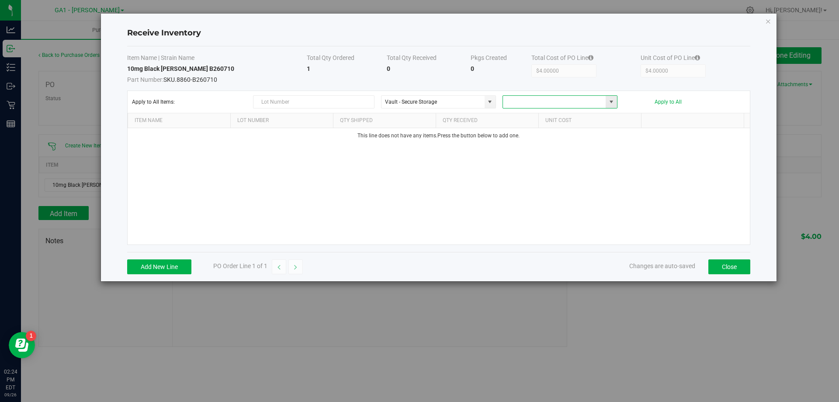
click at [418, 100] on span at bounding box center [611, 101] width 7 height 7
click at [418, 99] on span at bounding box center [611, 101] width 7 height 7
click at [418, 169] on div "This line does not have any items. Press the button below to add one." at bounding box center [439, 186] width 622 height 116
click at [364, 173] on div "This line does not have any items. Press the button below to add one." at bounding box center [439, 186] width 622 height 116
drag, startPoint x: 727, startPoint y: 266, endPoint x: 725, endPoint y: 271, distance: 4.7
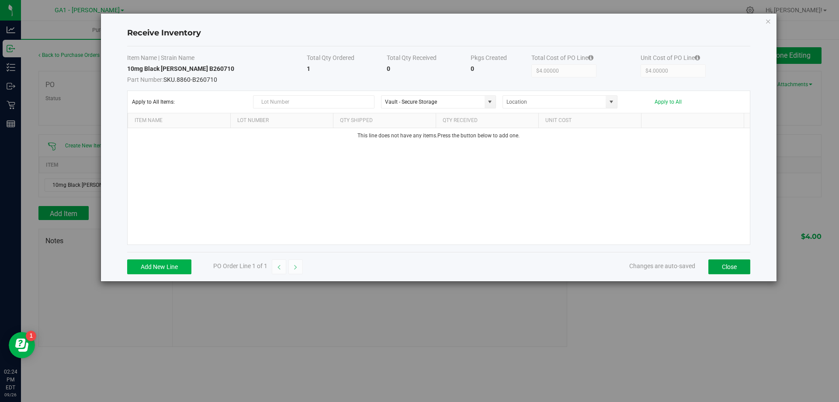
click at [418, 173] on button "Close" at bounding box center [729, 266] width 42 height 15
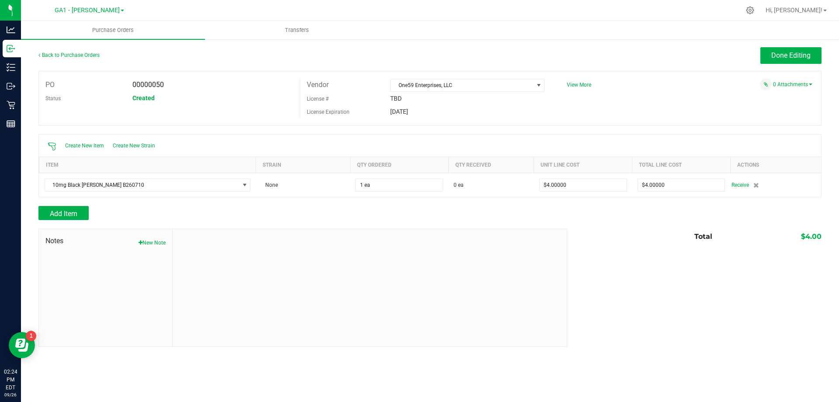
click at [418, 173] on div "Notes New Note Total $4.00" at bounding box center [429, 288] width 783 height 118
click at [69, 55] on link "Back to Purchase Orders" at bounding box center [68, 55] width 61 height 6
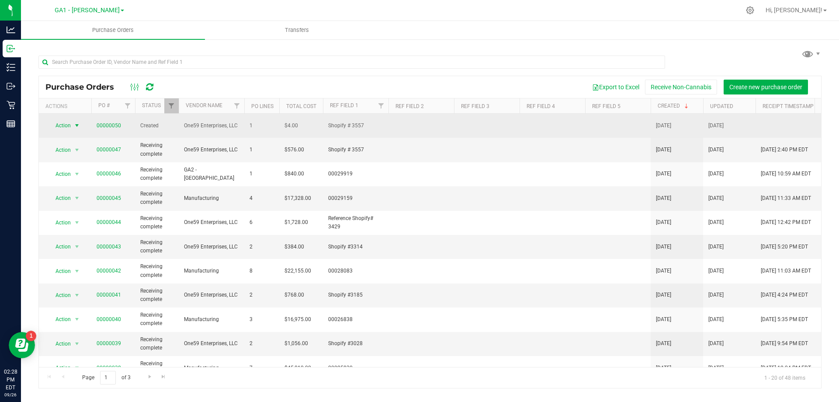
click at [81, 121] on span "select" at bounding box center [77, 125] width 11 height 12
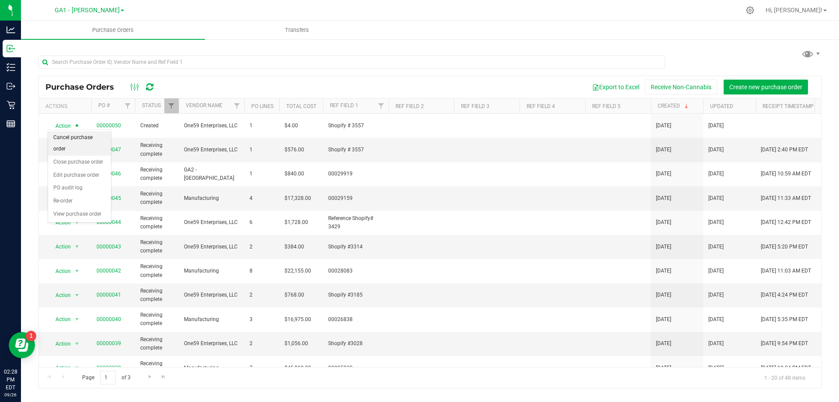
click at [93, 140] on li "Cancel purchase order" at bounding box center [79, 143] width 63 height 24
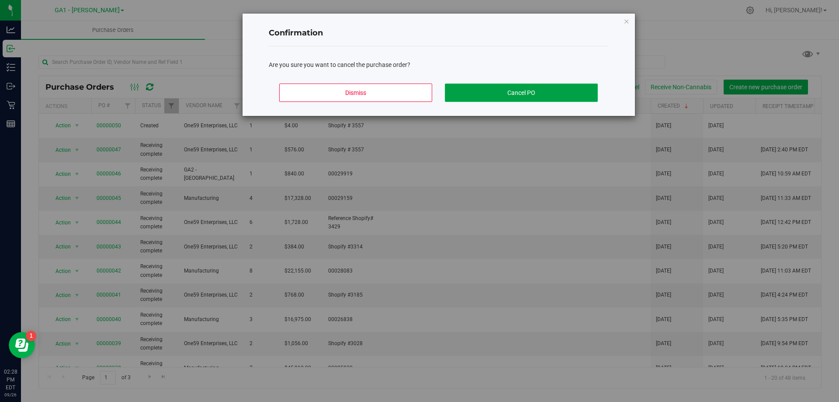
click at [418, 96] on button "Cancel PO" at bounding box center [521, 92] width 153 height 18
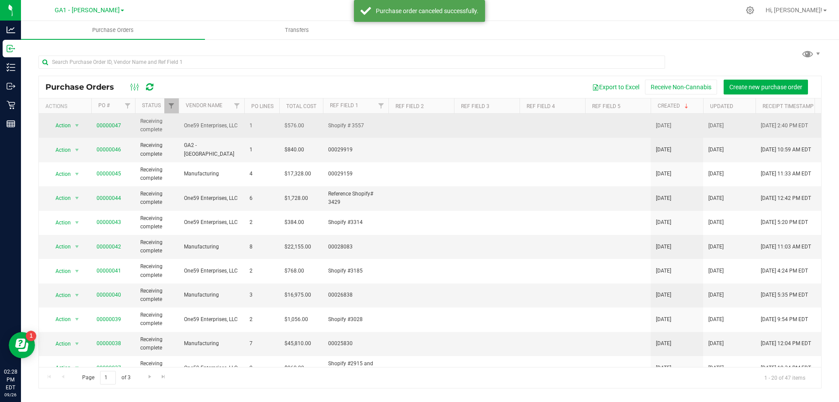
click at [418, 136] on td at bounding box center [487, 126] width 66 height 24
